Goal: Communication & Community: Answer question/provide support

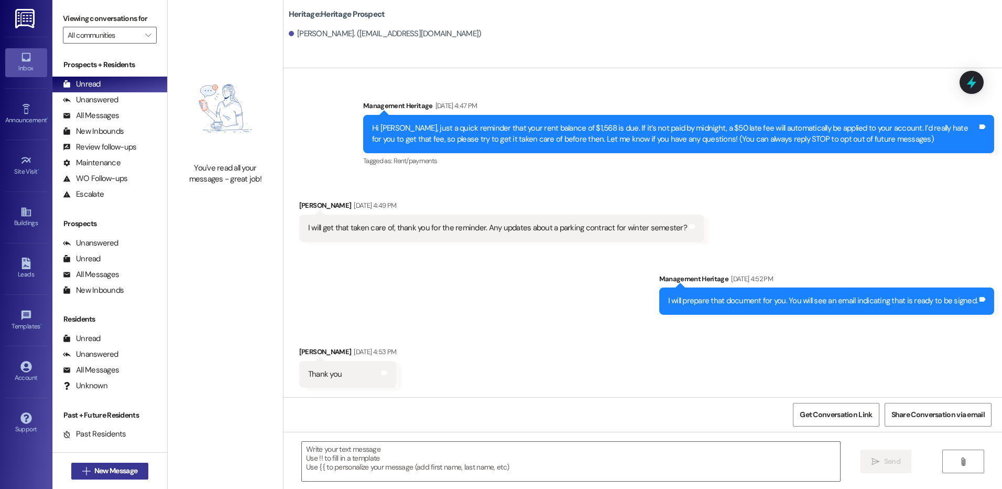
click at [123, 463] on button " New Message" at bounding box center [110, 470] width 78 height 17
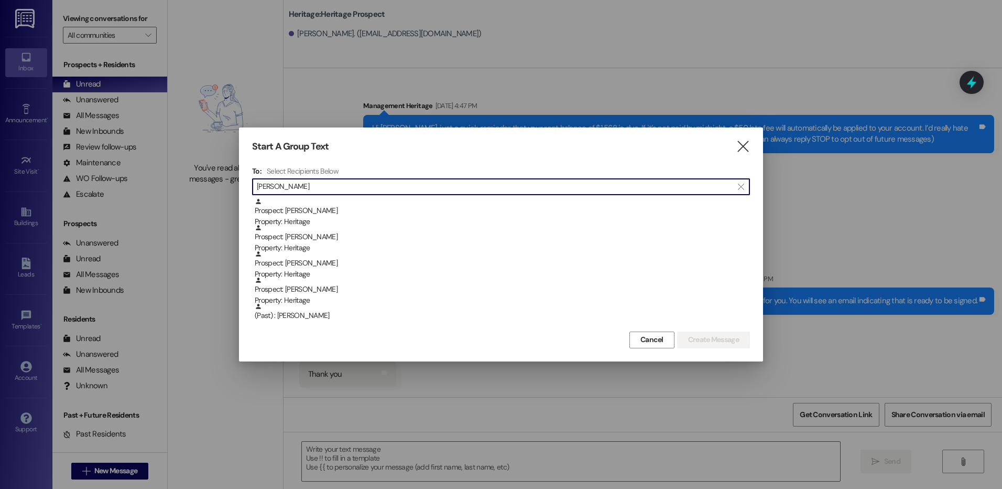
type input "[PERSON_NAME]"
drag, startPoint x: 364, startPoint y: 185, endPoint x: 394, endPoint y: 196, distance: 32.2
click at [521, 157] on div "Start A Group Text  To: Select Recipients Below  elia  Prospect: Noelia Bren…" at bounding box center [501, 243] width 524 height 233
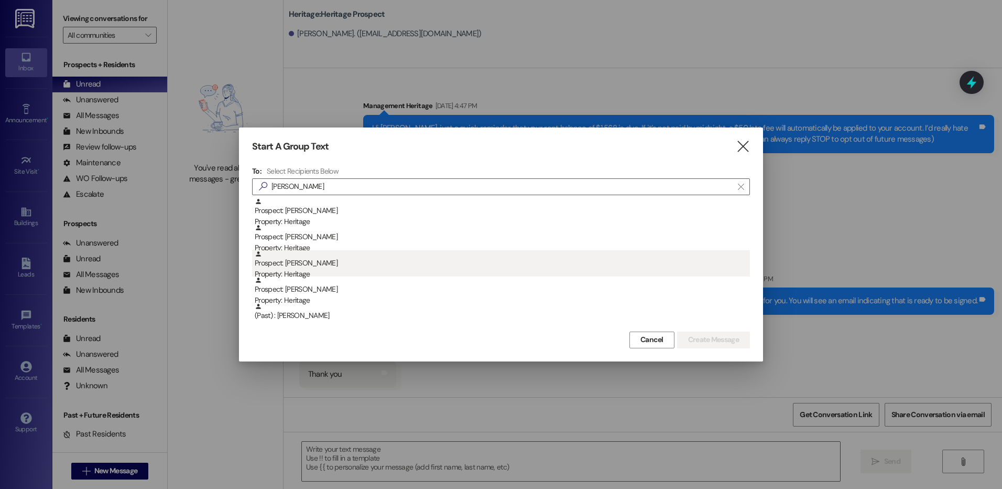
click at [366, 271] on div "Property: Heritage" at bounding box center [502, 273] width 495 height 11
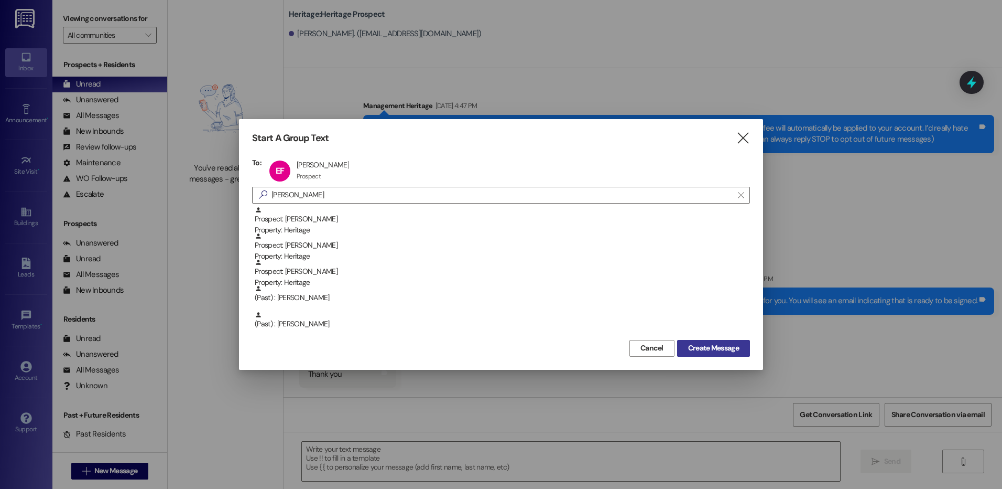
drag, startPoint x: 703, startPoint y: 337, endPoint x: 705, endPoint y: 344, distance: 7.6
click at [701, 337] on div "Start A Group Text  To: EF Elia Fadhili Elia Fadhili Prospect Prospect click t…" at bounding box center [501, 244] width 524 height 250
click at [706, 346] on span "Create Message" at bounding box center [713, 347] width 51 height 11
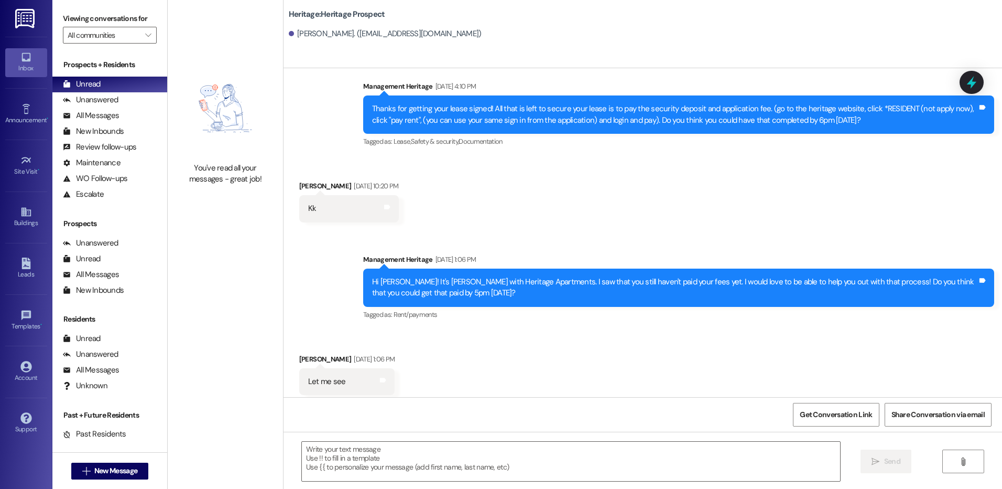
scroll to position [286, 0]
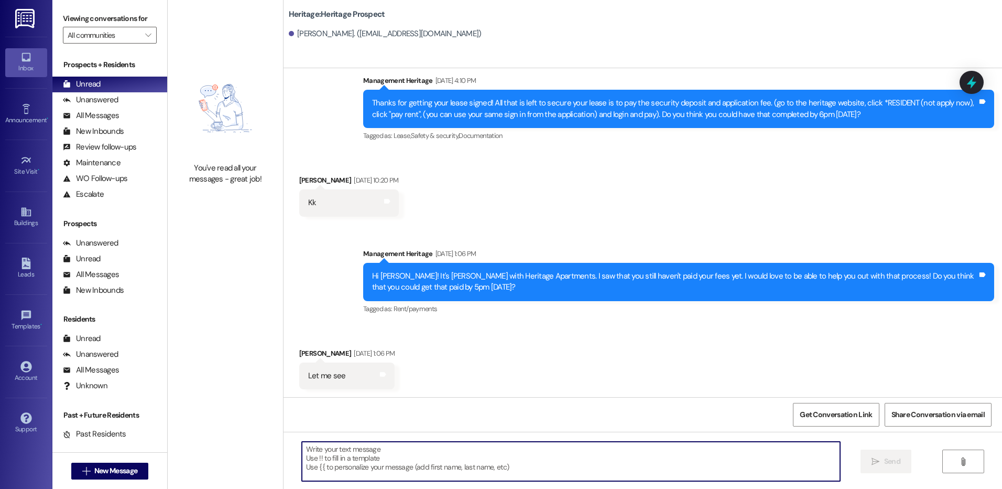
click at [352, 450] on textarea at bounding box center [571, 460] width 538 height 39
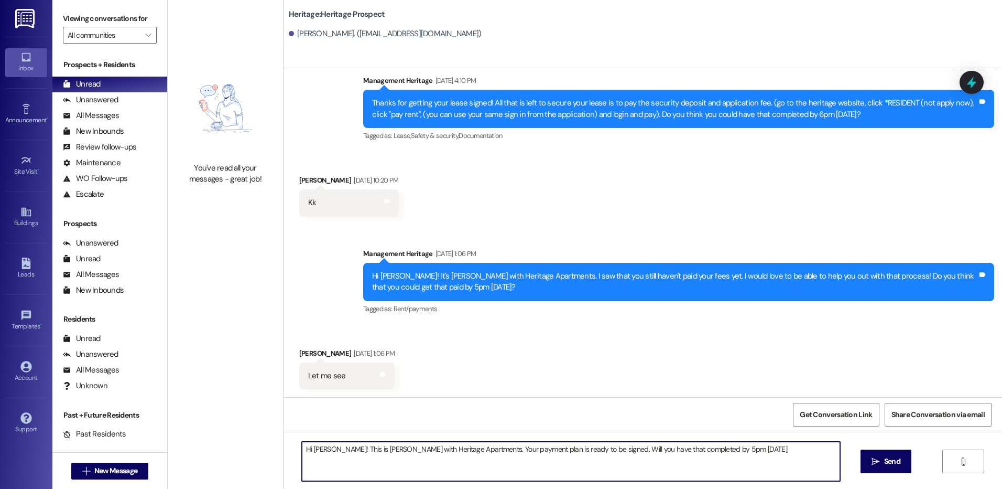
type textarea "Hi Elia! This is Paige with Heritage Apartments. Your payment plan is ready to …"
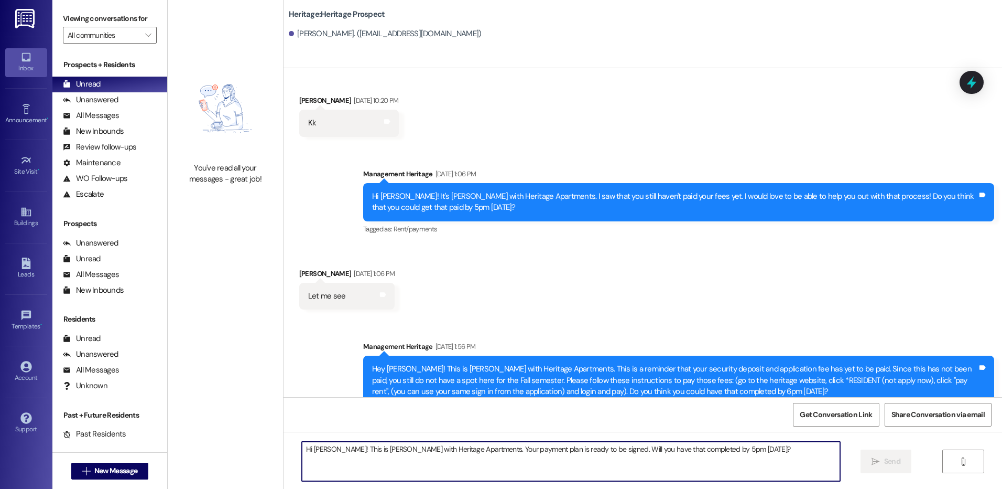
scroll to position [659, 0]
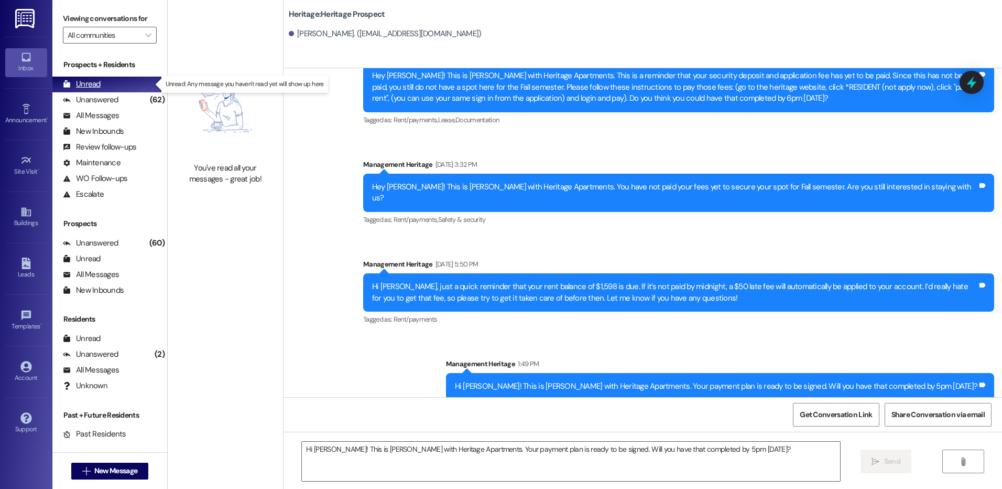
click at [72, 87] on div "Unread" at bounding box center [82, 84] width 38 height 11
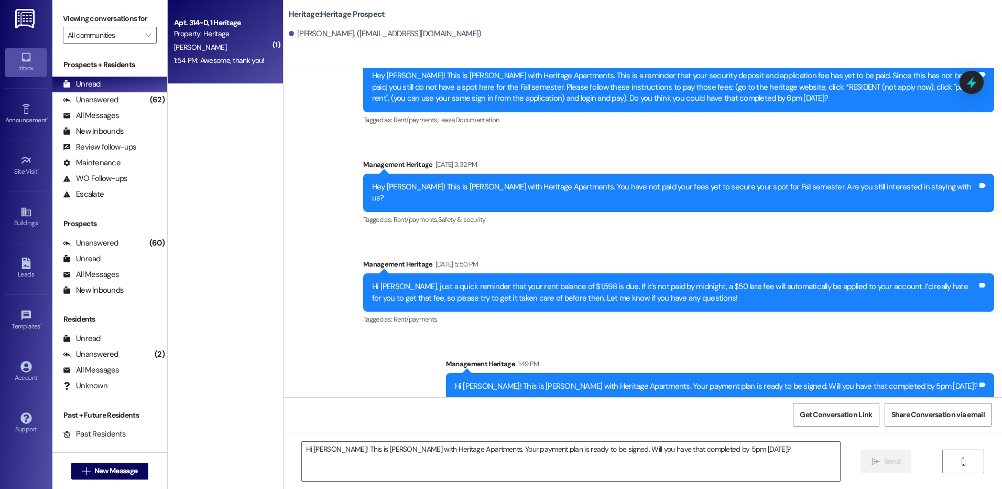
click at [174, 44] on span "C. Jensen" at bounding box center [200, 46] width 52 height 9
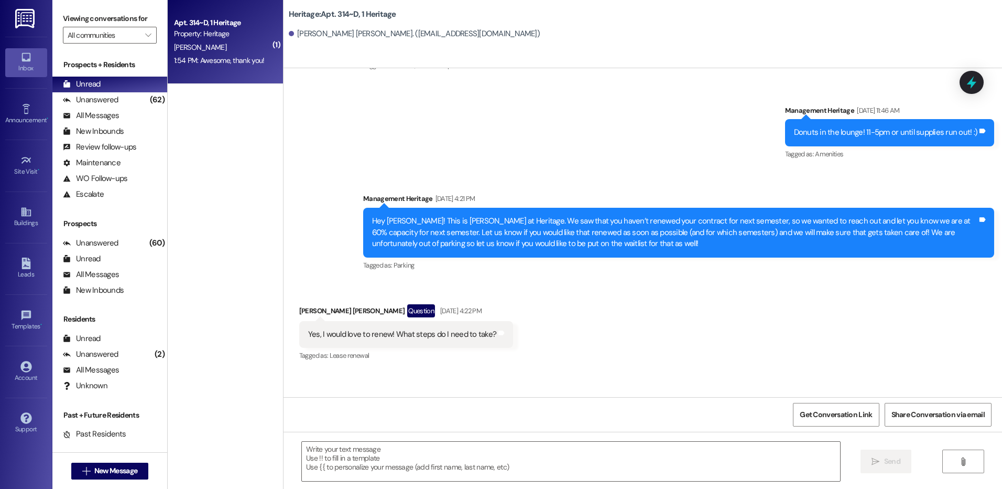
scroll to position [18039, 0]
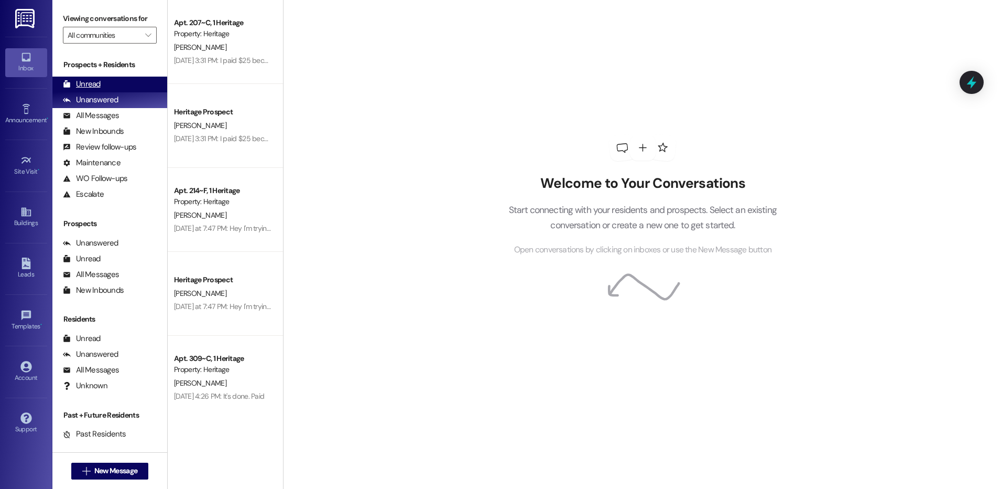
click at [105, 85] on div "Unread (0)" at bounding box center [109, 85] width 115 height 16
